Goal: Task Accomplishment & Management: Manage account settings

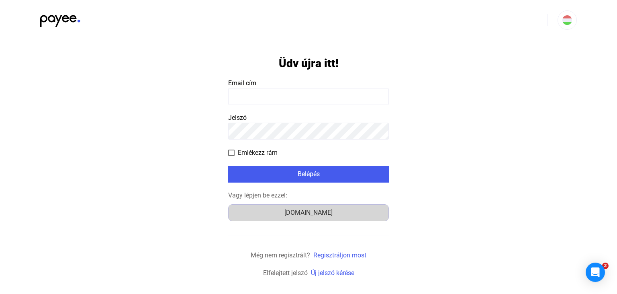
click at [297, 211] on div "Számlázz.hu" at bounding box center [308, 213] width 155 height 10
